Goal: Transaction & Acquisition: Purchase product/service

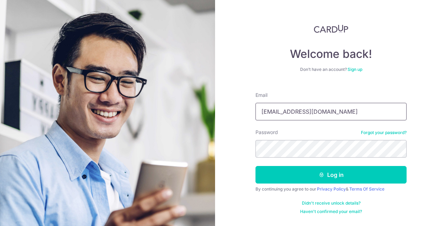
drag, startPoint x: 325, startPoint y: 112, endPoint x: 91, endPoint y: 90, distance: 234.6
click at [91, 90] on section "Welcome back! Don’t have an account? Sign up Email kellysim@bdo.com.sg Password…" at bounding box center [223, 113] width 447 height 226
type input "m"
type input "kelly-qy@hotmail.com"
click at [255, 166] on button "Log in" at bounding box center [330, 175] width 151 height 18
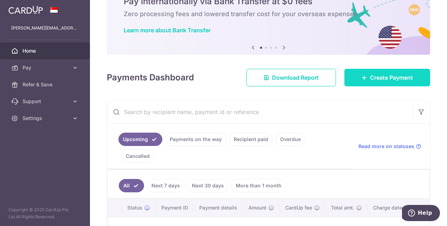
click at [361, 76] on icon at bounding box center [364, 78] width 6 height 6
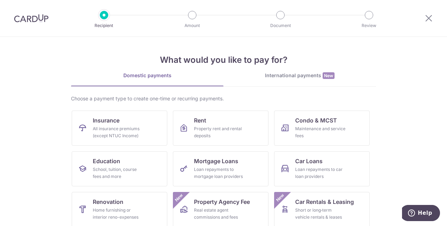
scroll to position [35, 0]
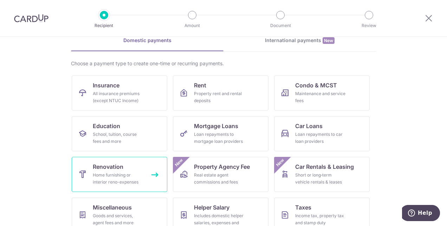
click at [130, 174] on div "Home furnishing or interior reno-expenses" at bounding box center [118, 179] width 51 height 14
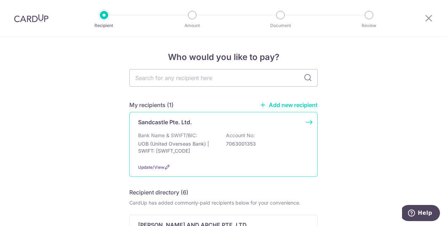
click at [270, 137] on div "Bank Name & SWIFT/BIC: UOB (United Overseas Bank) | SWIFT: UOVBSGSGXXX Account …" at bounding box center [223, 145] width 171 height 26
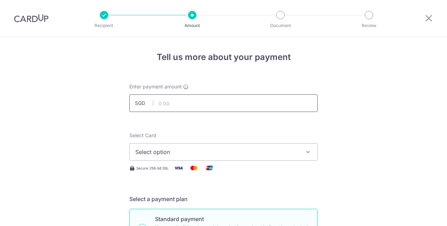
click at [191, 99] on input "text" at bounding box center [223, 103] width 188 height 18
type input "10,051.00"
click at [196, 152] on span "Select option" at bounding box center [217, 152] width 164 height 8
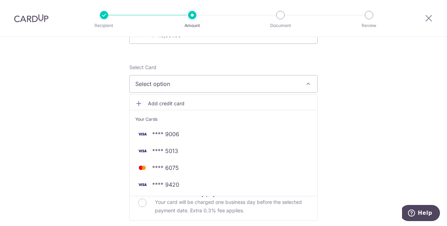
scroll to position [70, 0]
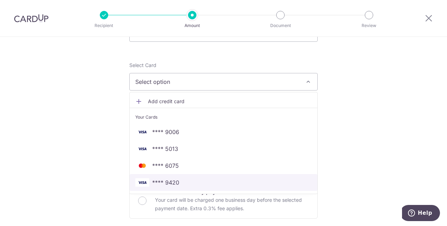
click at [185, 177] on link "**** 9420" at bounding box center [224, 182] width 188 height 17
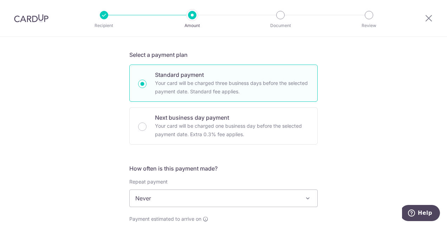
scroll to position [176, 0]
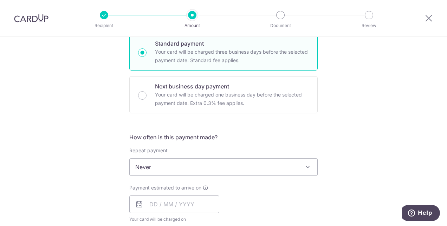
click at [165, 166] on span "Never" at bounding box center [224, 167] width 188 height 17
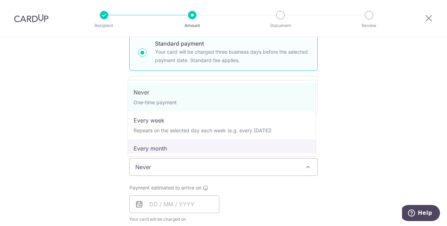
select select "3"
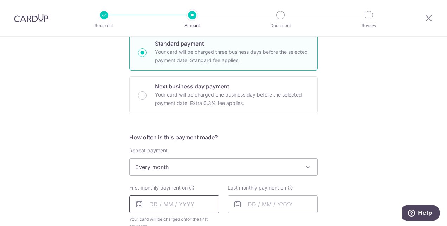
click at [161, 201] on input "text" at bounding box center [174, 205] width 90 height 18
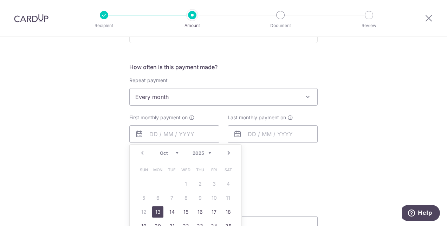
click at [156, 211] on link "13" at bounding box center [157, 212] width 11 height 11
type input "[DATE]"
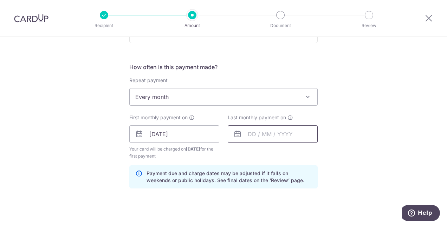
click at [274, 140] on input "text" at bounding box center [273, 134] width 90 height 18
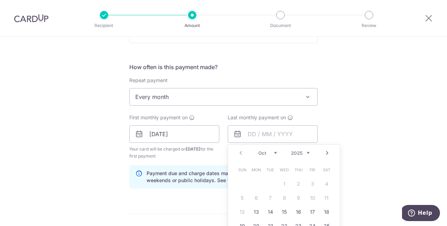
click at [323, 155] on link "Next" at bounding box center [327, 153] width 8 height 8
click at [250, 212] on link "15" at bounding box center [255, 212] width 11 height 11
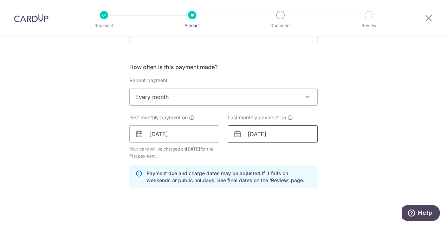
click at [288, 140] on input "15/12/2025" at bounding box center [273, 134] width 90 height 18
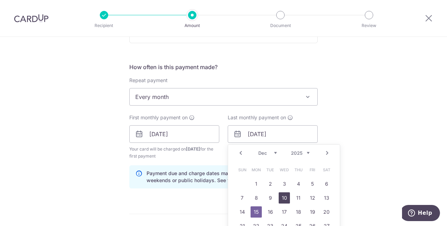
click at [285, 199] on link "10" at bounding box center [284, 197] width 11 height 11
type input "10/12/2025"
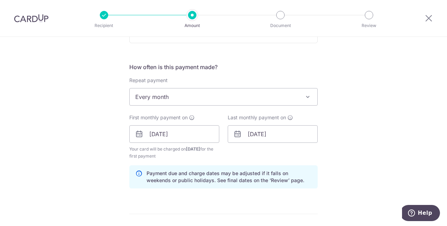
scroll to position [316, 0]
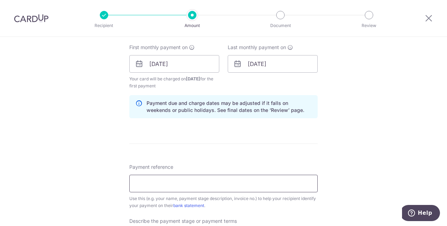
click at [165, 178] on input "Payment reference" at bounding box center [223, 184] width 188 height 18
paste input "SC-1133-2503"
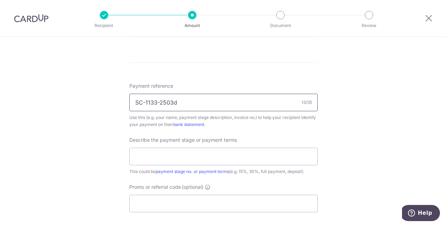
scroll to position [421, 0]
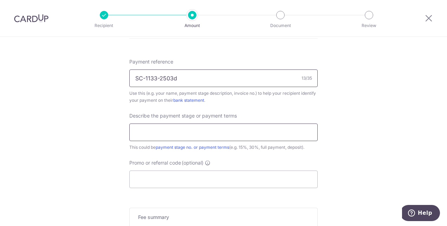
type input "SC-1133-2503d"
click at [168, 133] on input "text" at bounding box center [223, 133] width 188 height 18
type input "40%"
click at [161, 181] on input "Promo or referral code (optional)" at bounding box center [223, 180] width 188 height 18
paste input "SC-1133-2503"
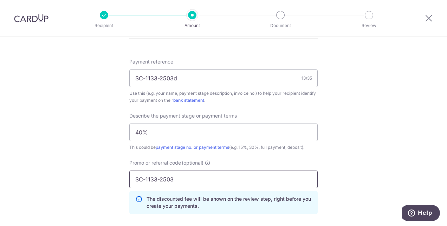
drag, startPoint x: 188, startPoint y: 183, endPoint x: 122, endPoint y: 177, distance: 66.3
paste input "REC185"
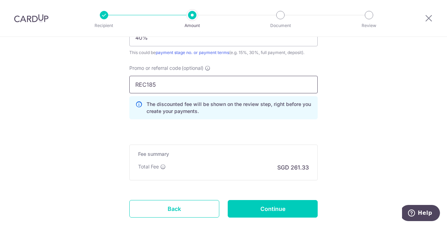
scroll to position [527, 0]
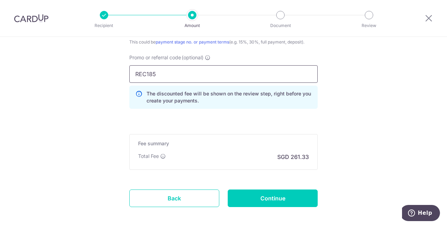
type input "REC185"
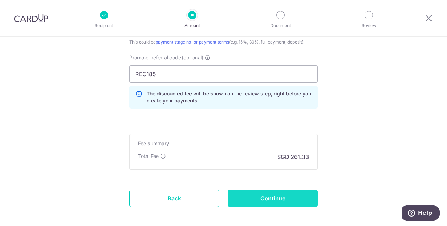
click at [260, 197] on input "Continue" at bounding box center [273, 199] width 90 height 18
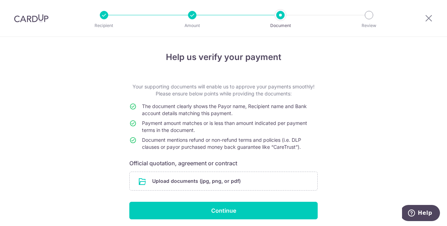
scroll to position [26, 0]
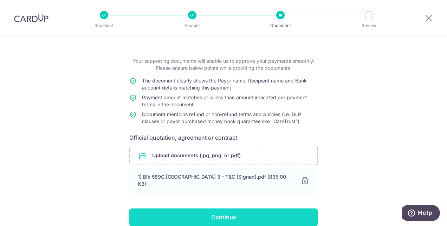
click at [226, 209] on input "Continue" at bounding box center [223, 218] width 188 height 18
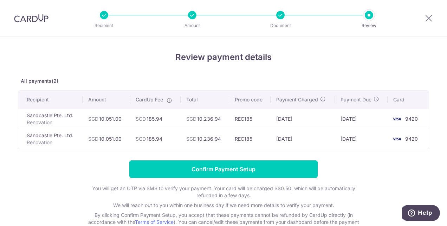
click at [433, 14] on div at bounding box center [428, 18] width 37 height 37
drag, startPoint x: 430, startPoint y: 15, endPoint x: 260, endPoint y: 30, distance: 170.6
click at [429, 16] on icon at bounding box center [428, 18] width 8 height 9
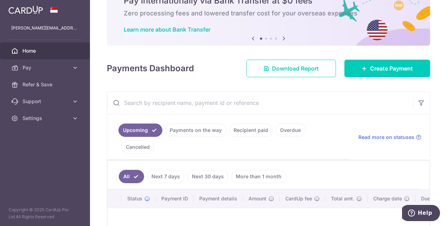
scroll to position [70, 0]
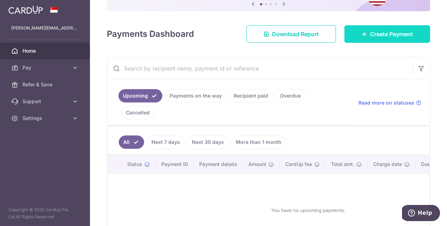
click at [370, 34] on span "Create Payment" at bounding box center [391, 34] width 43 height 8
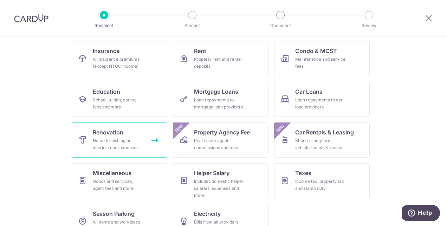
scroll to position [70, 0]
click at [95, 135] on span "Renovation" at bounding box center [108, 132] width 31 height 8
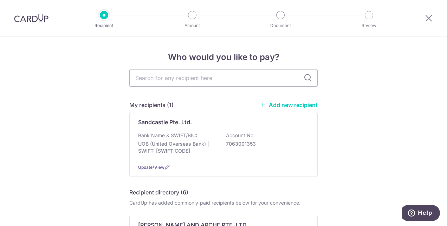
scroll to position [70, 0]
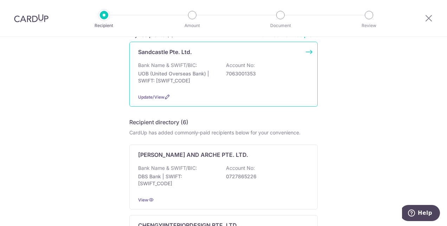
click at [278, 79] on div "Bank Name & SWIFT/BIC: UOB (United Overseas Bank) | SWIFT: [SWIFT_CODE] Account…" at bounding box center [223, 75] width 171 height 26
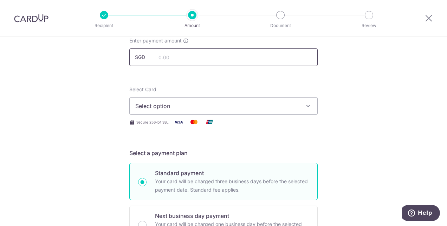
scroll to position [35, 0]
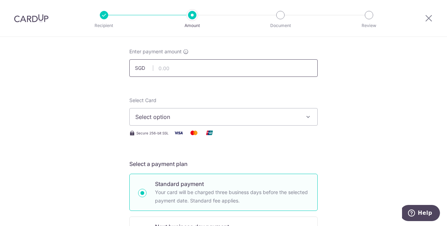
click at [164, 65] on input "text" at bounding box center [223, 68] width 188 height 18
type input "10,051.00"
click at [163, 107] on div "Select Card Select option Add credit card Your Cards **** 9006 **** 5013 **** 6…" at bounding box center [223, 111] width 188 height 29
click at [166, 117] on span "Select option" at bounding box center [217, 117] width 164 height 8
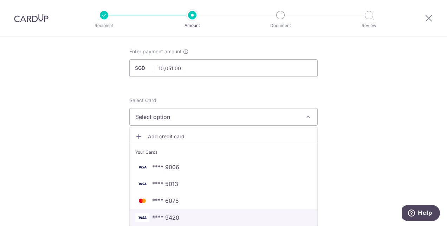
click at [172, 211] on link "**** 9420" at bounding box center [224, 217] width 188 height 17
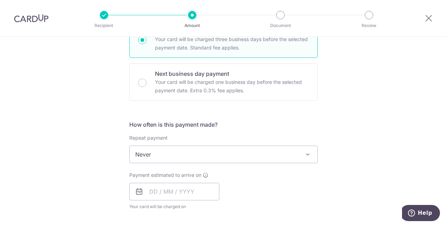
scroll to position [211, 0]
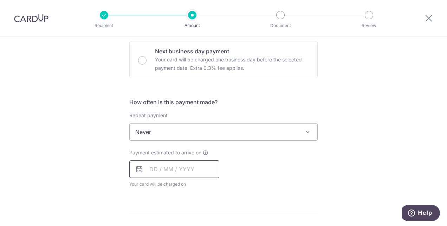
click at [152, 177] on input "text" at bounding box center [174, 170] width 90 height 18
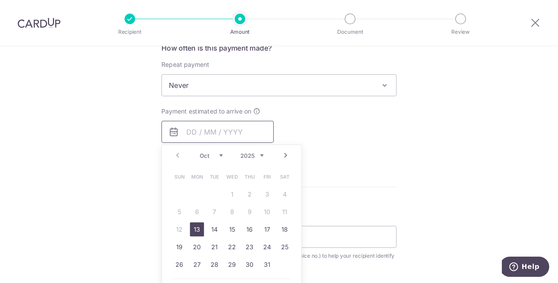
scroll to position [281, 0]
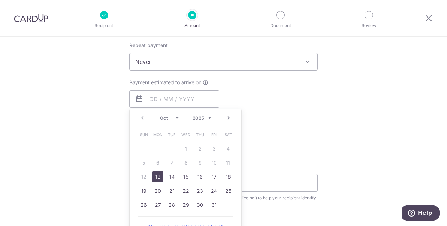
click at [152, 178] on link "13" at bounding box center [157, 176] width 11 height 11
type input "[DATE]"
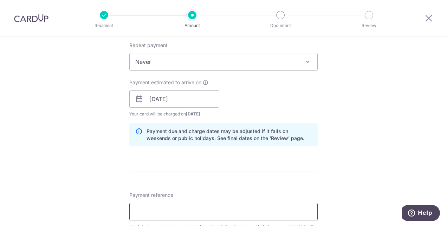
click at [154, 204] on input "Payment reference" at bounding box center [223, 212] width 188 height 18
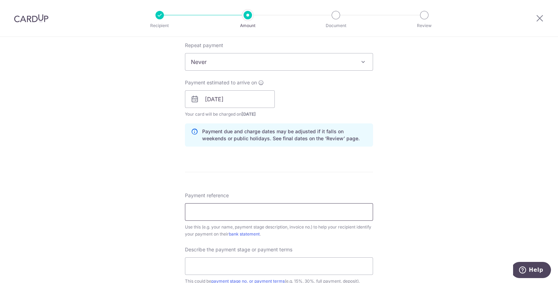
scroll to position [281, 0]
paste input "SC-1133-2503"
type input "SC-1133-2503d"
click at [236, 226] on input "text" at bounding box center [279, 266] width 188 height 18
type input "40%"
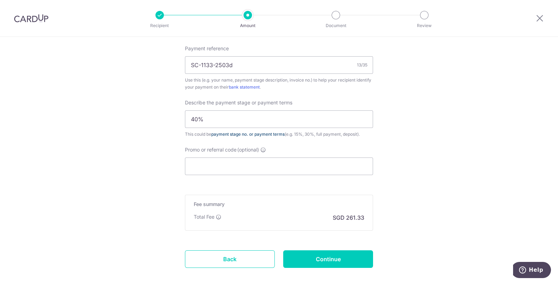
scroll to position [457, 0]
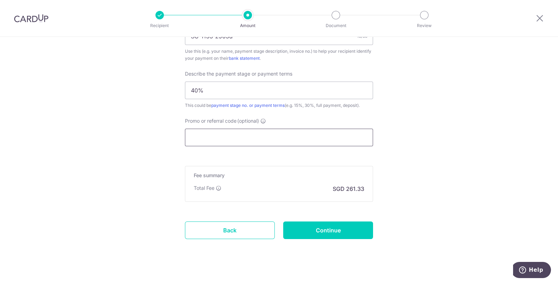
click at [254, 131] on input "Promo or referral code (optional)" at bounding box center [279, 138] width 188 height 18
paste input "RENO25ONE"
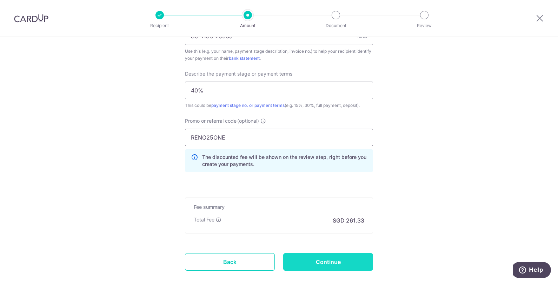
type input "RENO25ONE"
click at [327, 226] on input "Continue" at bounding box center [328, 262] width 90 height 18
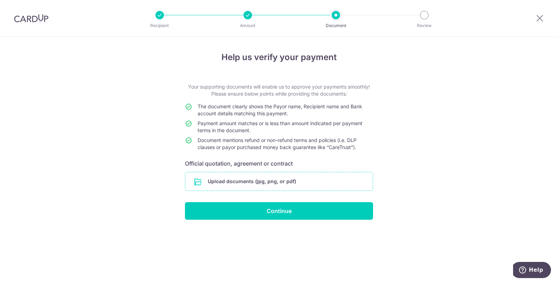
click at [277, 182] on input "file" at bounding box center [279, 181] width 188 height 18
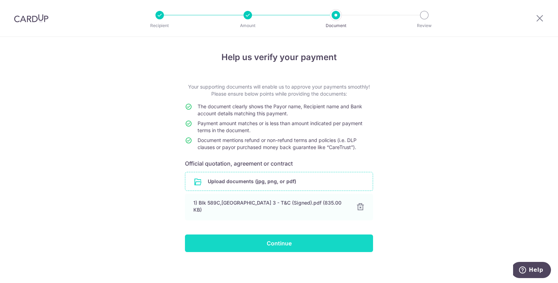
click at [275, 238] on input "Continue" at bounding box center [279, 243] width 188 height 18
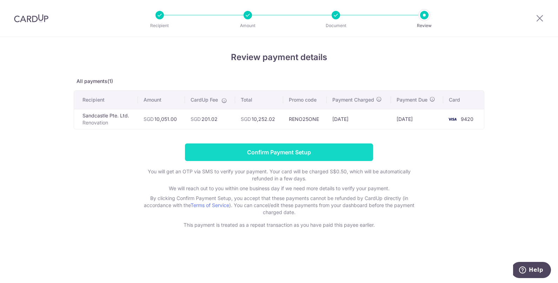
click at [275, 149] on input "Confirm Payment Setup" at bounding box center [279, 152] width 188 height 18
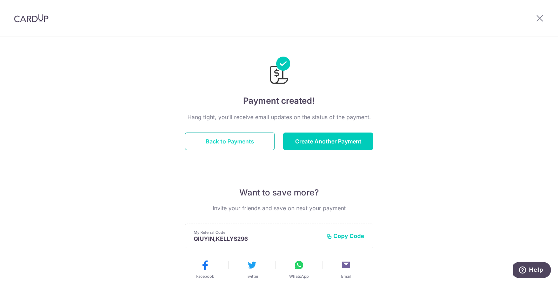
click at [262, 142] on button "Back to Payments" at bounding box center [230, 141] width 90 height 18
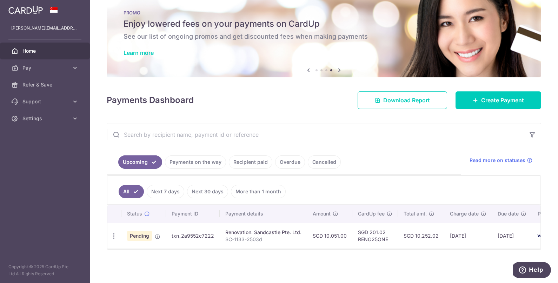
click at [33, 52] on span "Home" at bounding box center [45, 50] width 46 height 7
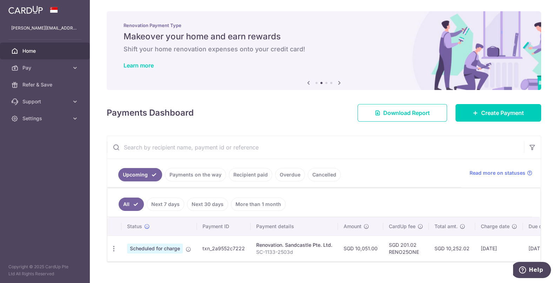
click at [305, 83] on icon at bounding box center [309, 82] width 8 height 9
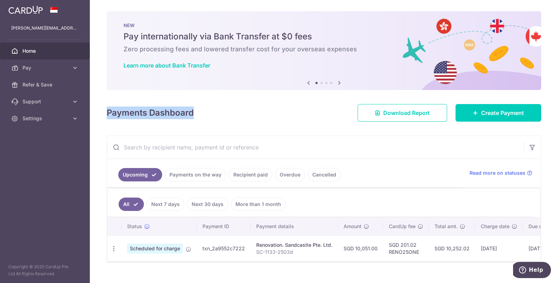
drag, startPoint x: 188, startPoint y: 112, endPoint x: 105, endPoint y: 109, distance: 83.0
click at [105, 109] on div "× Pause Schedule Pause all future payments in this series Pause just this one p…" at bounding box center [324, 141] width 469 height 283
drag, startPoint x: 105, startPoint y: 109, endPoint x: 111, endPoint y: 112, distance: 7.1
click at [111, 112] on h4 "Payments Dashboard" at bounding box center [150, 112] width 87 height 13
click at [110, 112] on h4 "Payments Dashboard" at bounding box center [150, 112] width 87 height 13
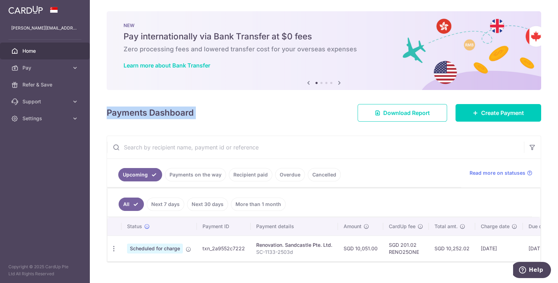
drag, startPoint x: 111, startPoint y: 114, endPoint x: 219, endPoint y: 153, distance: 115.1
click at [219, 153] on div "× Pause Schedule Pause all future payments in this series Pause just this one p…" at bounding box center [324, 141] width 469 height 283
click at [273, 125] on div "× Pause Schedule Pause all future payments in this series Pause just this one p…" at bounding box center [324, 141] width 469 height 283
drag, startPoint x: 122, startPoint y: 26, endPoint x: 226, endPoint y: 110, distance: 133.8
click at [226, 110] on div "× Pause Schedule Pause all future payments in this series Pause just this one p…" at bounding box center [324, 141] width 469 height 283
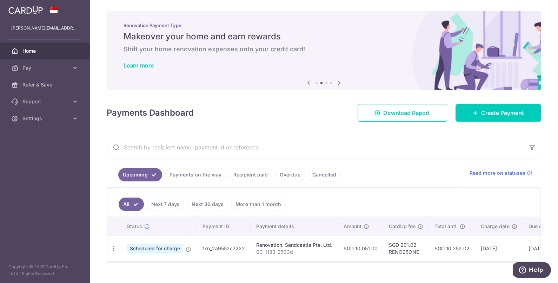
click at [35, 52] on span "Home" at bounding box center [45, 50] width 46 height 7
click at [25, 51] on span "Home" at bounding box center [45, 50] width 46 height 7
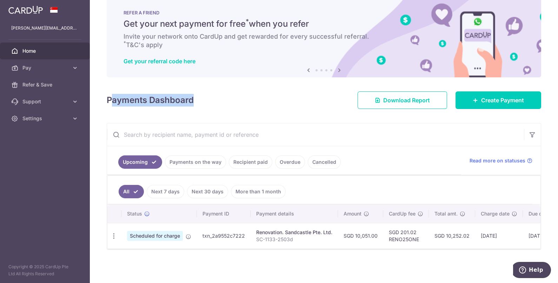
drag, startPoint x: 192, startPoint y: 103, endPoint x: 112, endPoint y: 105, distance: 80.1
click at [112, 105] on div "Payments Dashboard Download Report Create Payment" at bounding box center [324, 99] width 435 height 20
drag, startPoint x: 112, startPoint y: 105, endPoint x: 198, endPoint y: 96, distance: 86.2
click at [198, 96] on div "Payments Dashboard Download Report Create Payment" at bounding box center [324, 99] width 435 height 20
drag, startPoint x: 198, startPoint y: 96, endPoint x: 180, endPoint y: 114, distance: 25.6
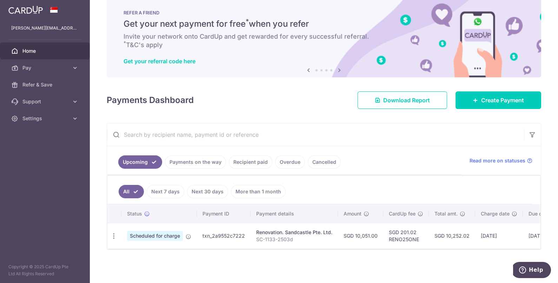
click at [180, 114] on div "× Pause Schedule Pause all future payments in this series Pause just this one p…" at bounding box center [324, 141] width 469 height 283
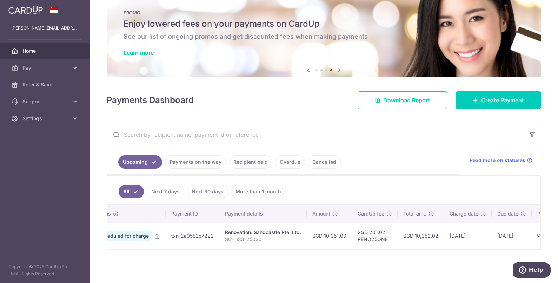
scroll to position [0, 75]
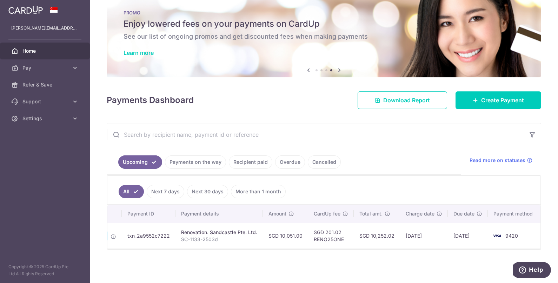
click at [40, 50] on span "Home" at bounding box center [45, 50] width 46 height 7
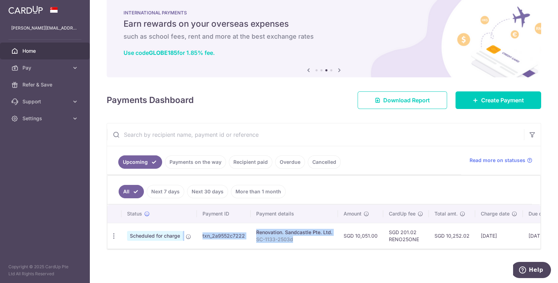
drag, startPoint x: 223, startPoint y: 244, endPoint x: 152, endPoint y: 243, distance: 70.3
click at [152, 243] on tr "Update payment Cancel payment Upload doc Scheduled for charge txn_2a9552c7222 R…" at bounding box center [361, 236] width 509 height 26
click at [38, 50] on span "Home" at bounding box center [45, 50] width 46 height 7
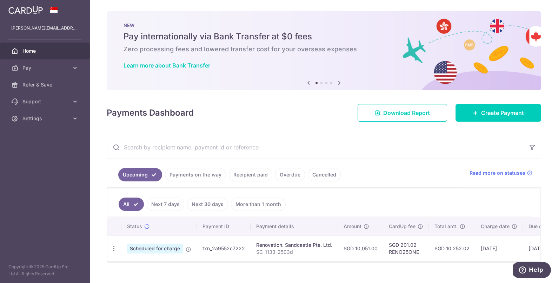
scroll to position [7, 0]
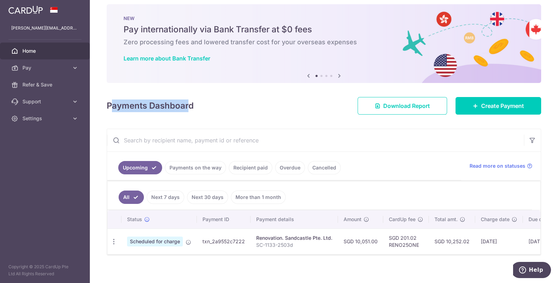
drag, startPoint x: 189, startPoint y: 102, endPoint x: 114, endPoint y: 104, distance: 75.2
click at [114, 104] on h4 "Payments Dashboard" at bounding box center [150, 105] width 87 height 13
drag, startPoint x: 114, startPoint y: 104, endPoint x: 201, endPoint y: 102, distance: 87.1
click at [201, 102] on div "× Pause Schedule Pause all future payments in this series Pause just this one p…" at bounding box center [324, 141] width 469 height 283
drag, startPoint x: 201, startPoint y: 102, endPoint x: 257, endPoint y: 109, distance: 56.2
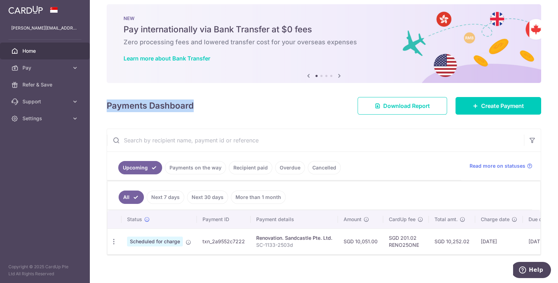
click at [256, 110] on div "Payments Dashboard Download Report Create Payment" at bounding box center [324, 104] width 435 height 20
